Goal: Obtain resource: Download file/media

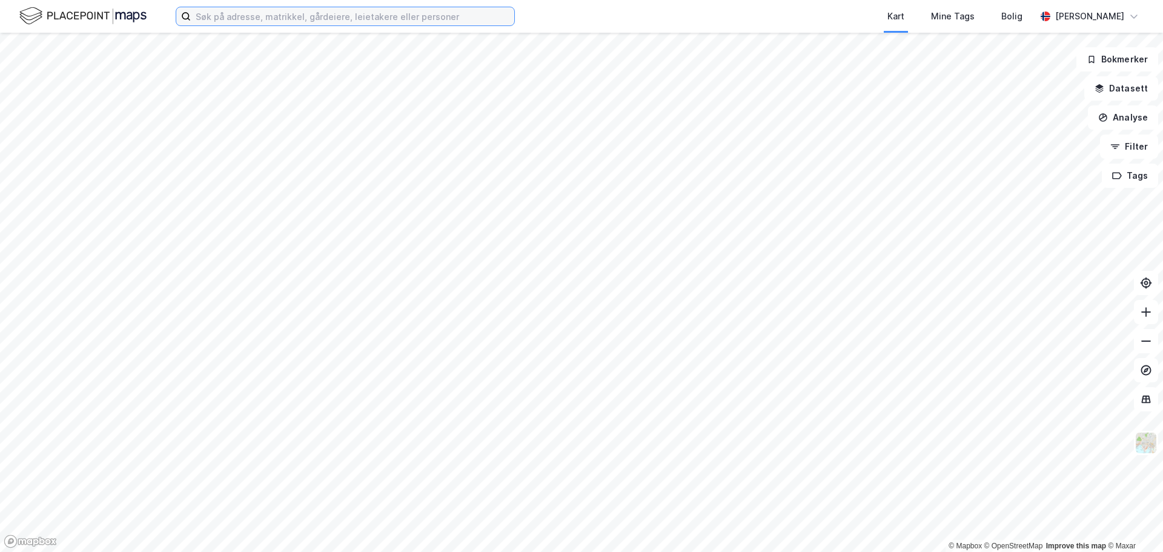
click at [216, 17] on input at bounding box center [352, 16] width 323 height 18
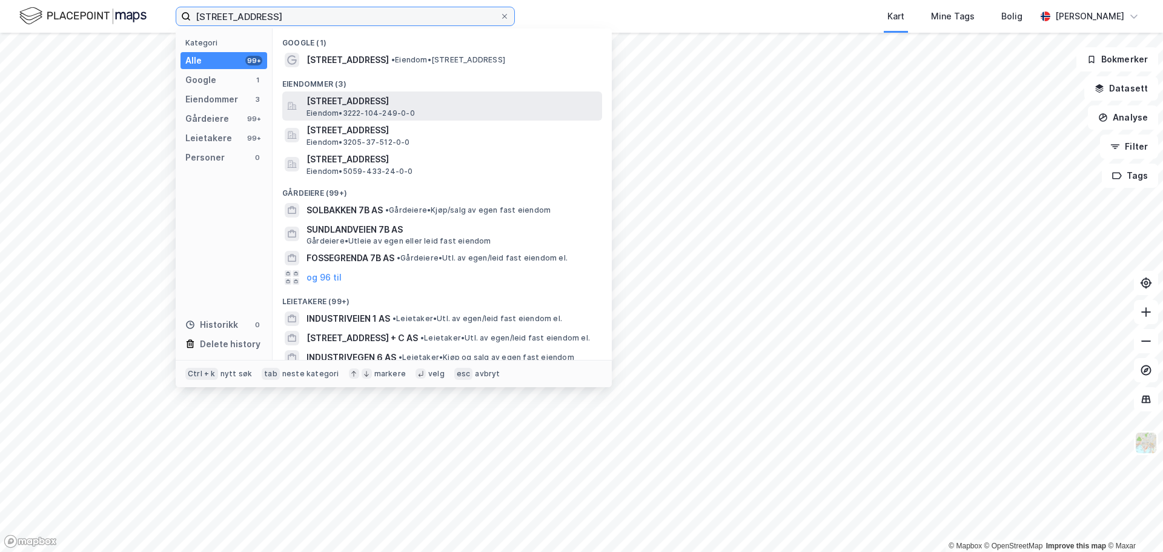
type input "[STREET_ADDRESS]"
click at [360, 101] on span "[STREET_ADDRESS]" at bounding box center [451, 101] width 291 height 15
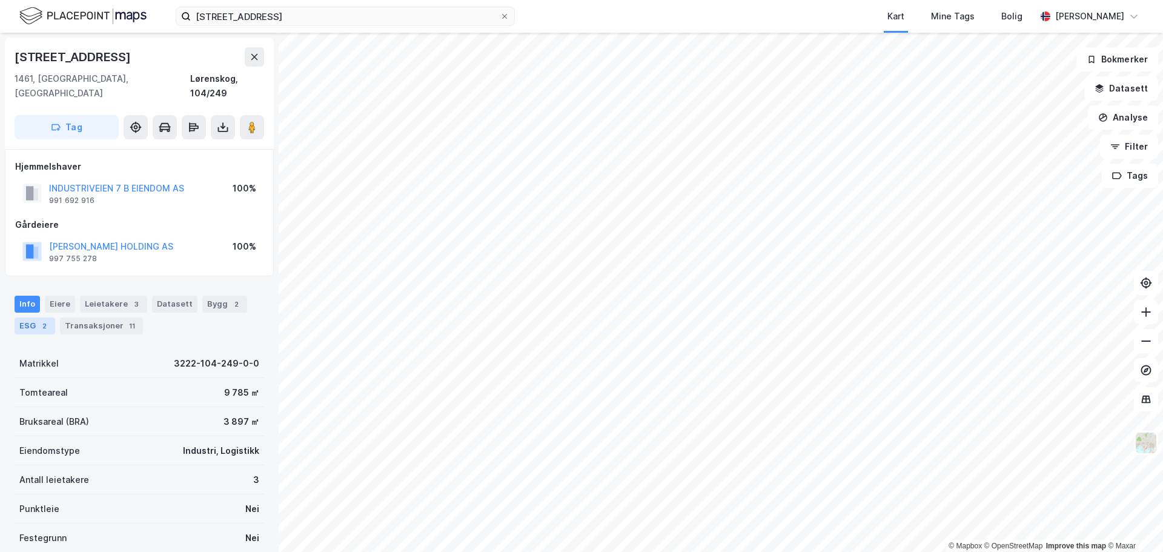
click at [21, 317] on div "ESG 2" at bounding box center [35, 325] width 41 height 17
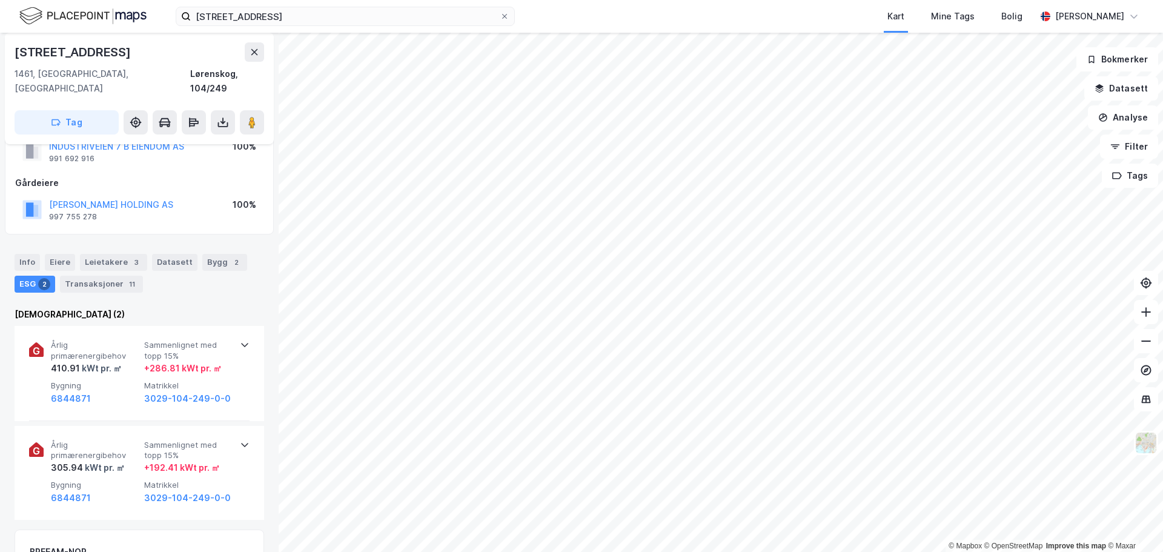
scroll to position [61, 0]
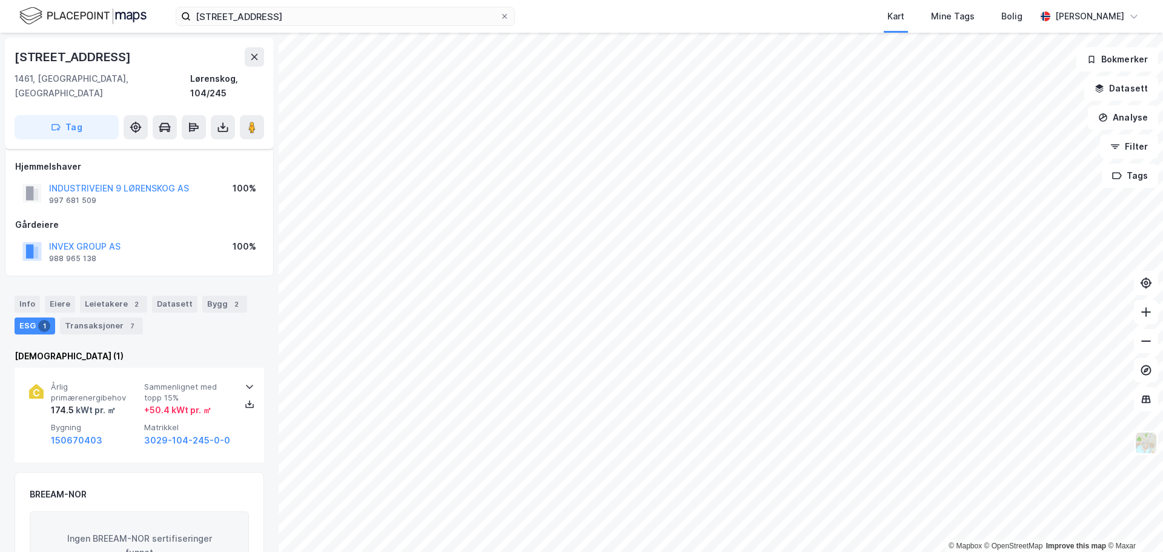
scroll to position [61, 0]
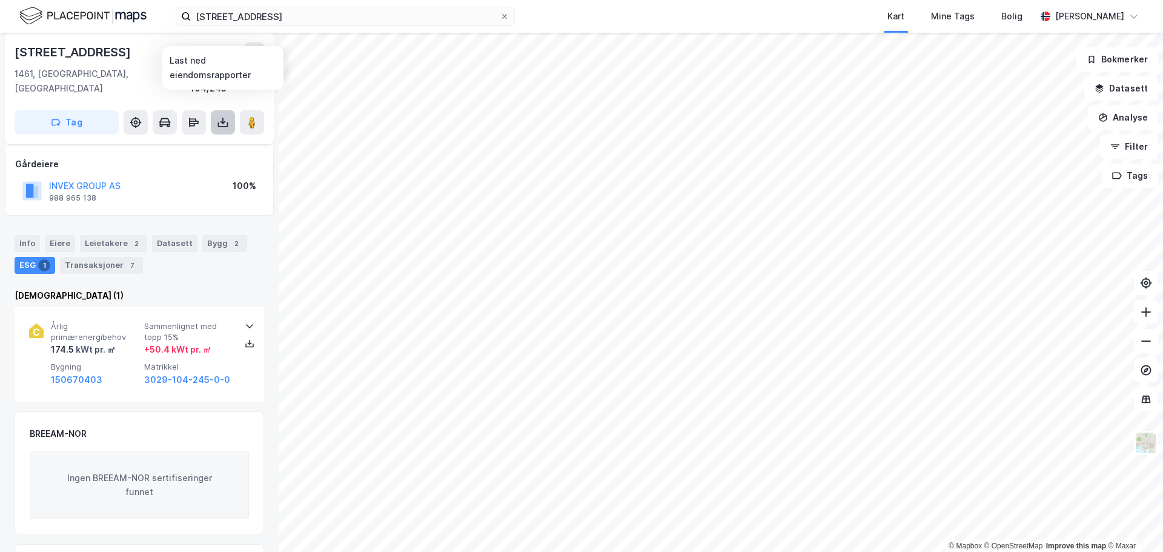
click at [225, 116] on icon at bounding box center [223, 122] width 12 height 12
click at [190, 142] on div "Last ned grunnbok" at bounding box center [163, 147] width 70 height 10
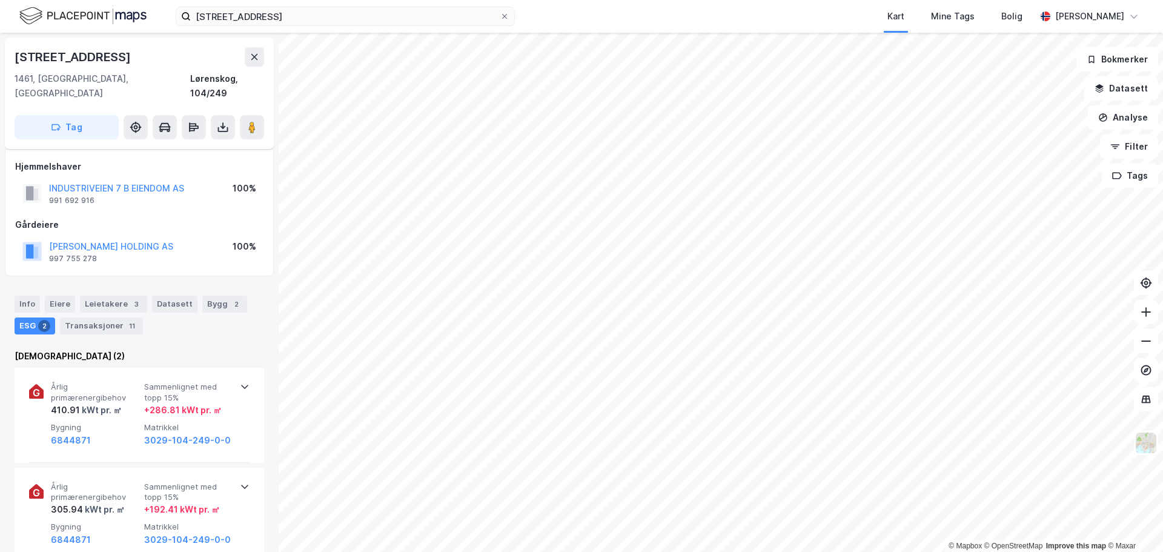
scroll to position [61, 0]
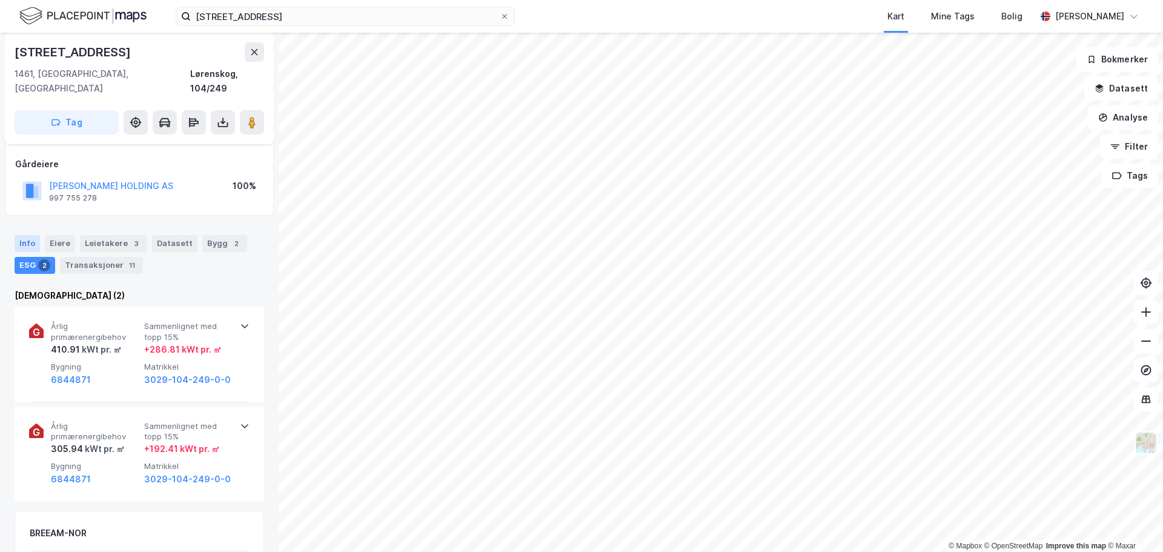
click at [28, 235] on div "Info" at bounding box center [27, 243] width 25 height 17
